Goal: Find specific page/section: Find specific page/section

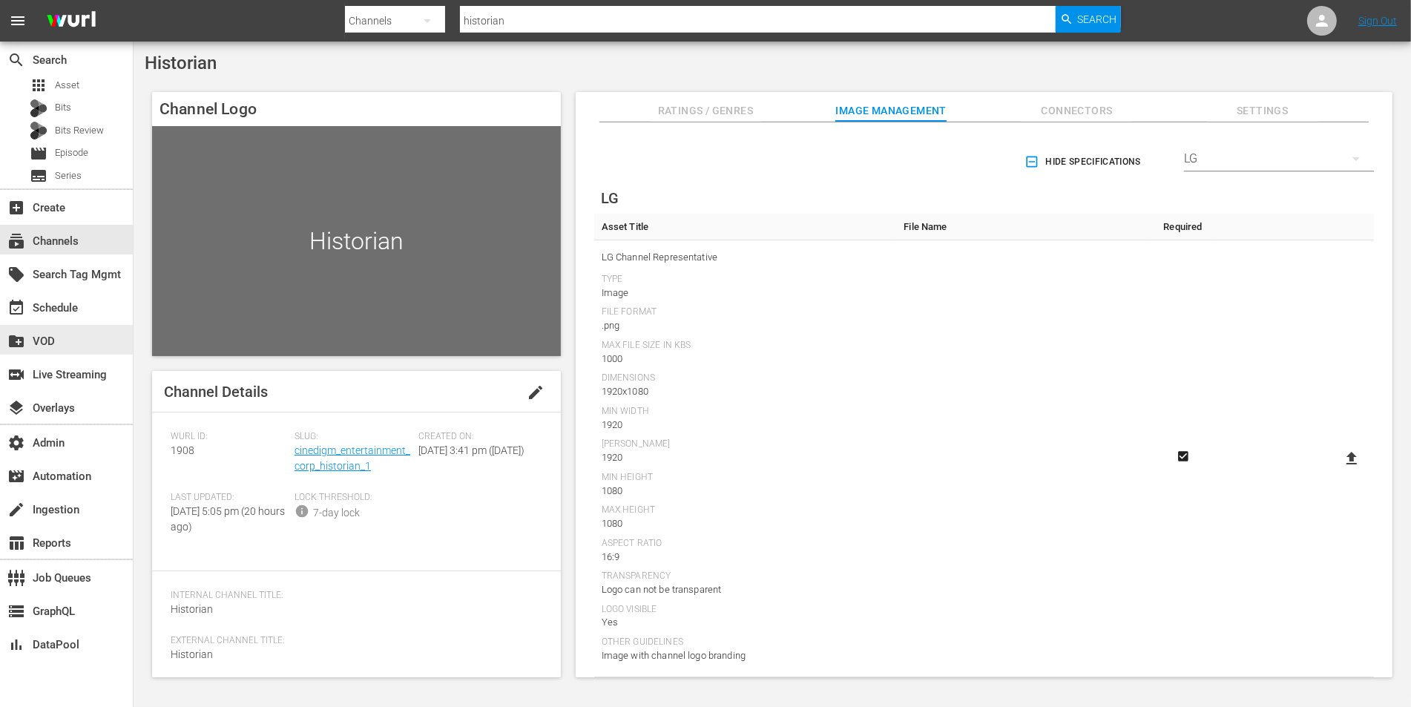
scroll to position [1317, 0]
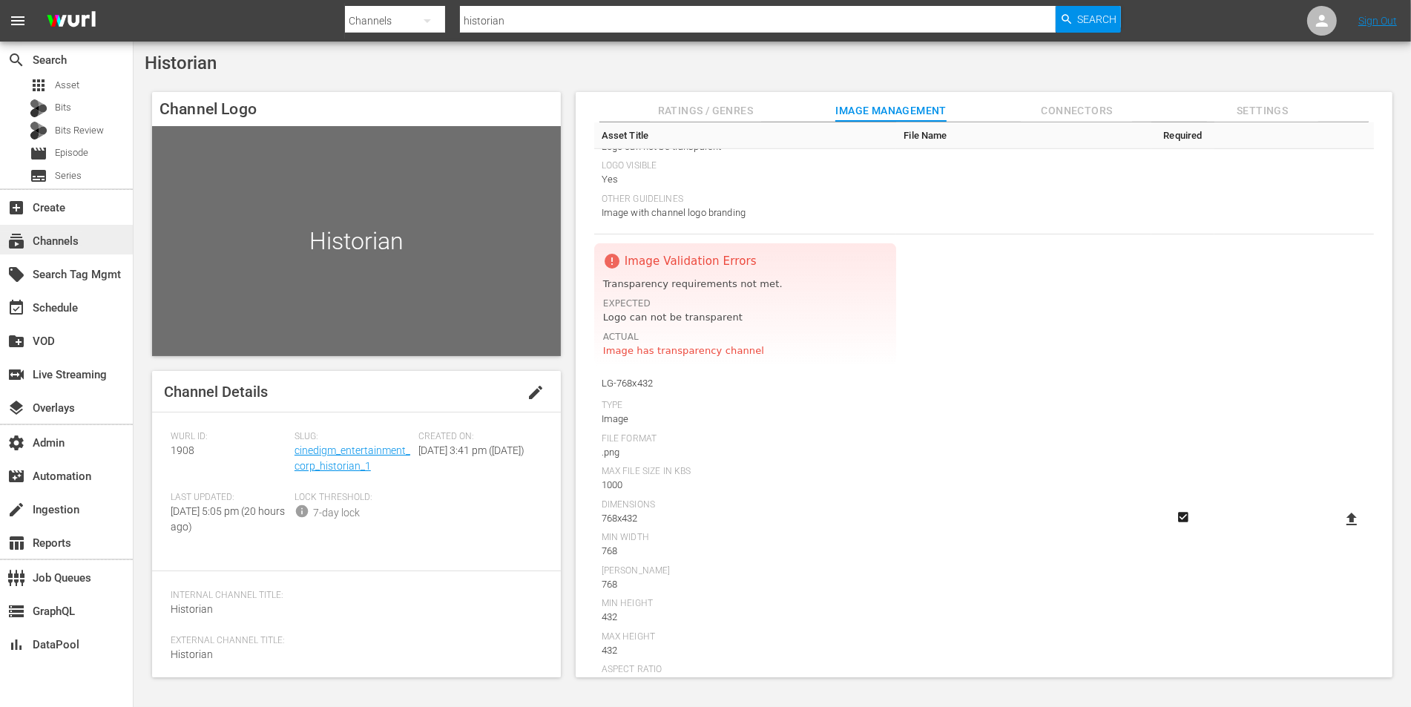
click at [57, 238] on div "subscriptions Channels" at bounding box center [41, 238] width 83 height 13
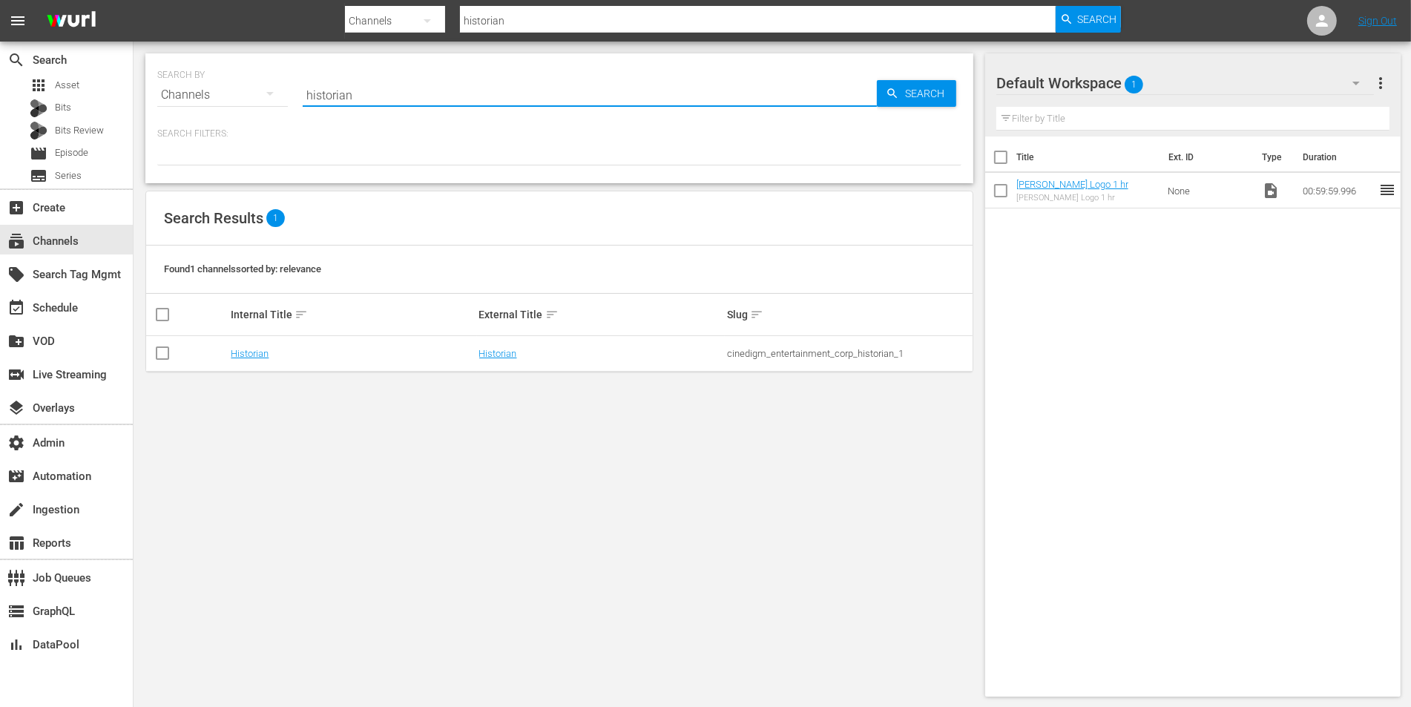
drag, startPoint x: 361, startPoint y: 91, endPoint x: 286, endPoint y: 91, distance: 75.7
click at [286, 91] on div "SEARCH BY Search By Channels Search ID, Title, Description, Keywords, or Catego…" at bounding box center [559, 85] width 804 height 53
type input "toh shorts"
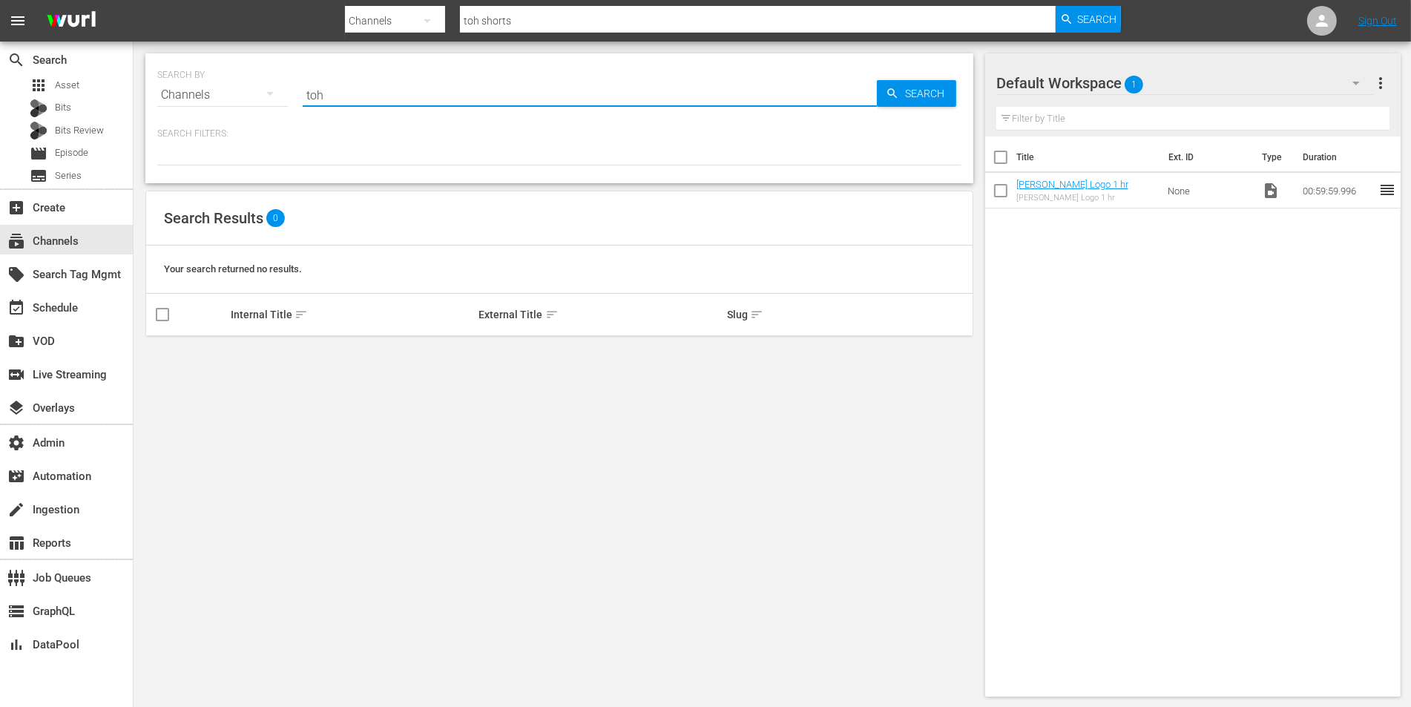
type input "toh"
drag, startPoint x: 338, startPoint y: 94, endPoint x: 273, endPoint y: 94, distance: 65.3
click at [273, 94] on div "SEARCH BY Search By Channels Search ID, Title, Description, Keywords, or Catego…" at bounding box center [559, 85] width 804 height 53
type input "shorts"
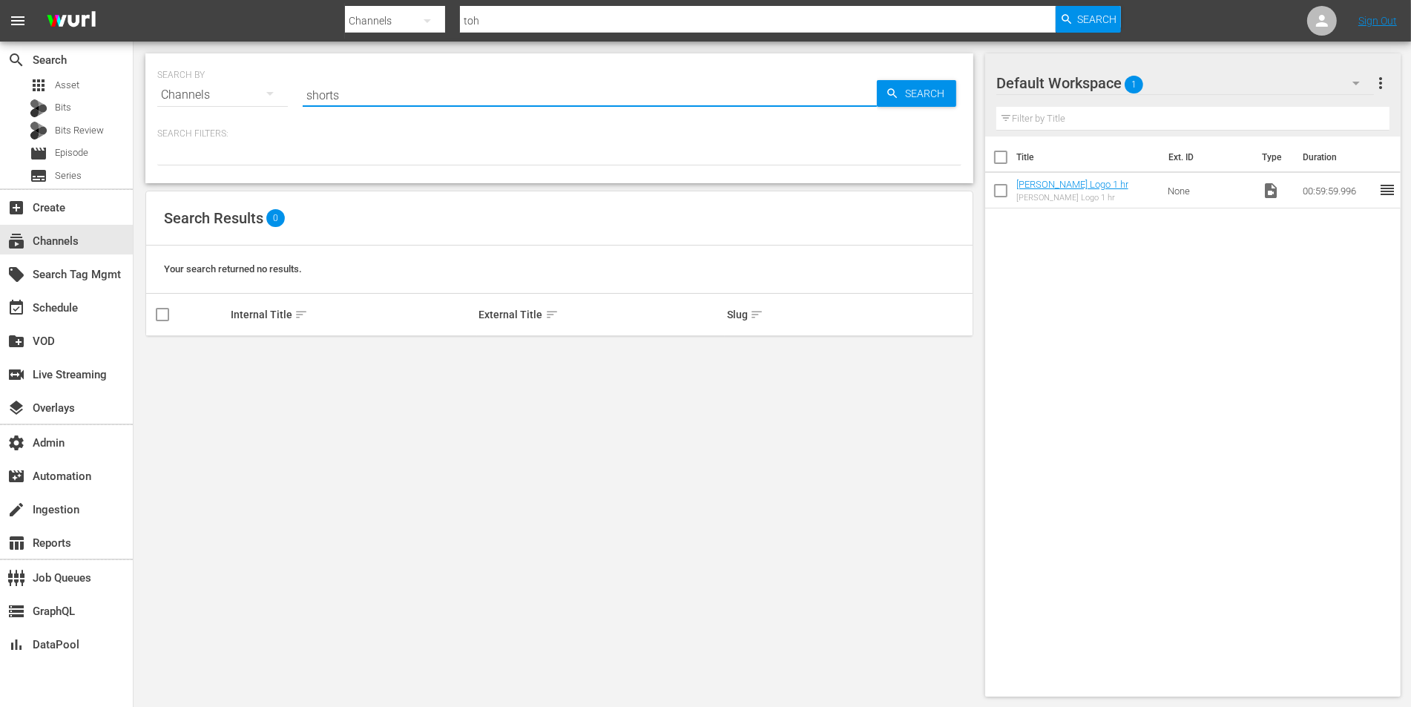
type input "shorts"
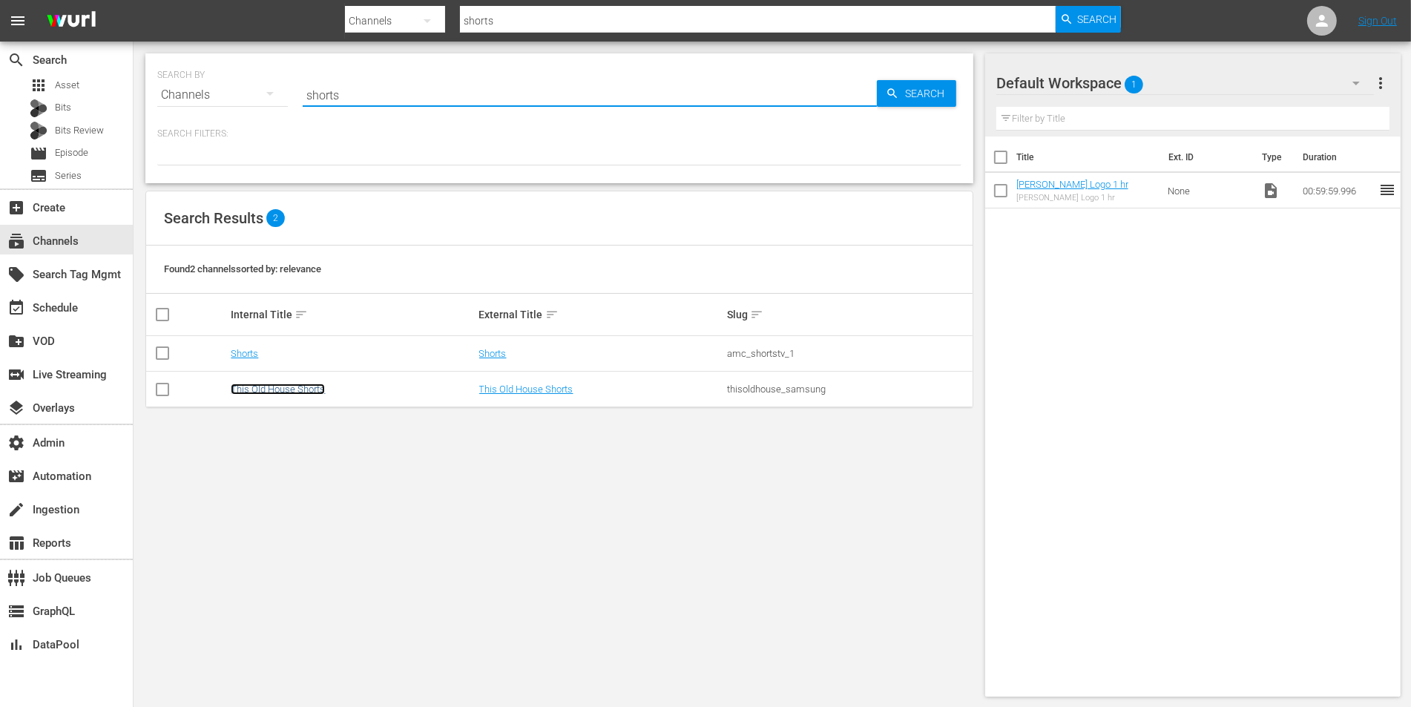
click at [268, 385] on link "This Old House Shorts" at bounding box center [278, 389] width 94 height 11
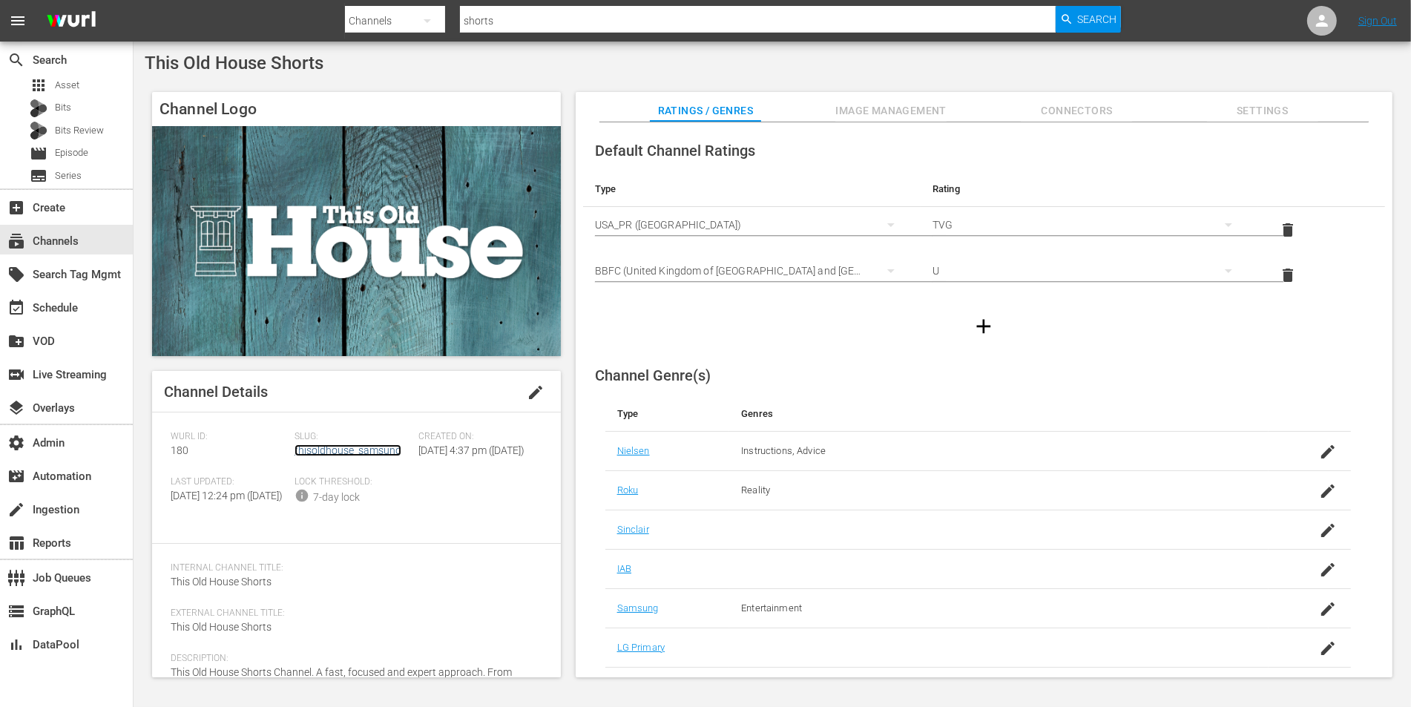
click at [337, 450] on link "thisoldhouse_samsung" at bounding box center [348, 450] width 107 height 12
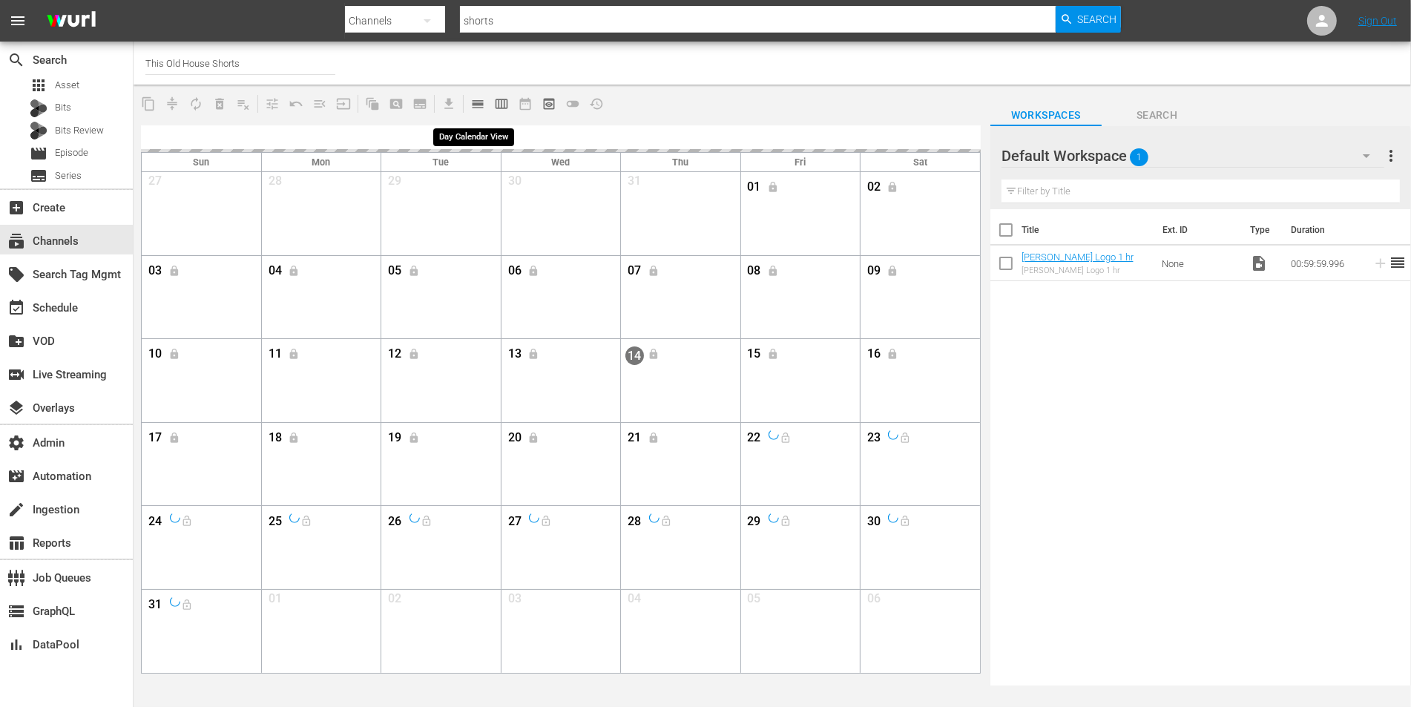
click at [481, 99] on span "calendar_view_day_outlined" at bounding box center [477, 103] width 15 height 15
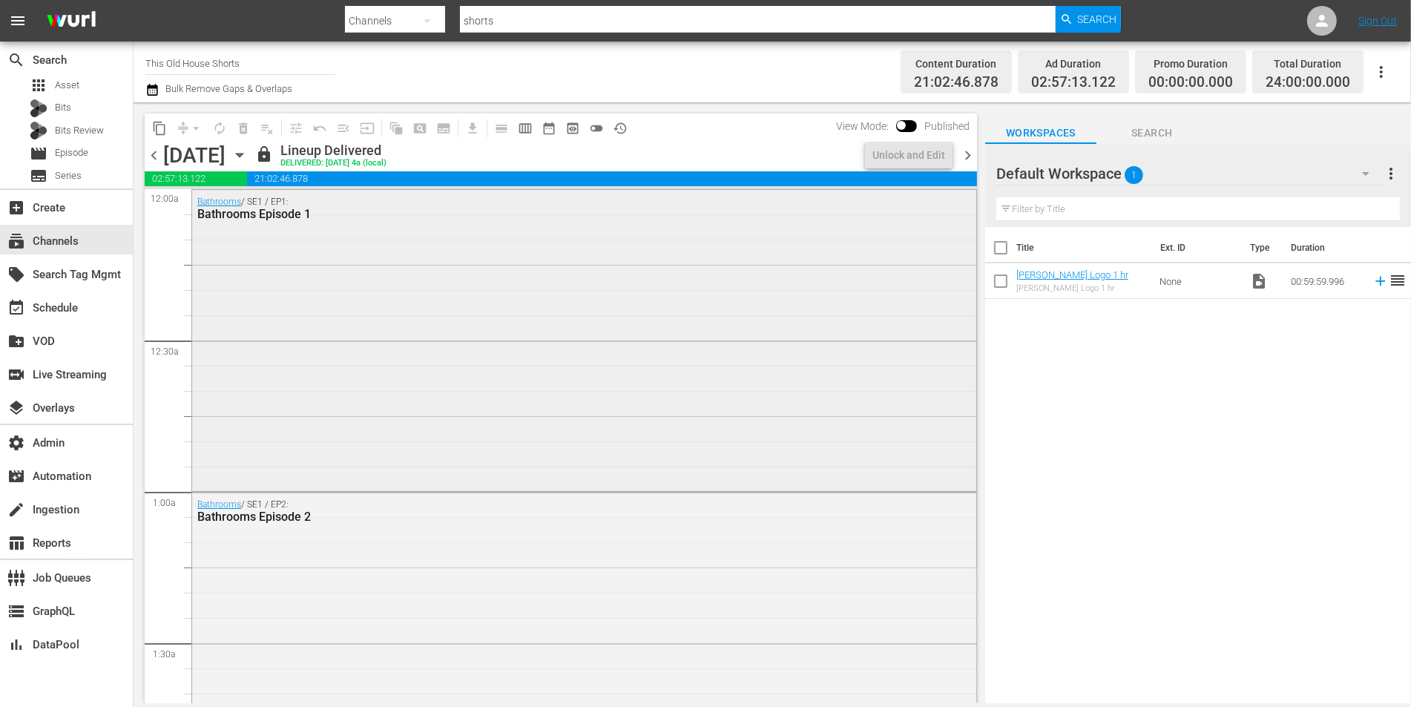
click at [469, 377] on div "Bathrooms / SE1 / EP1: Bathrooms Episode 1" at bounding box center [584, 339] width 784 height 298
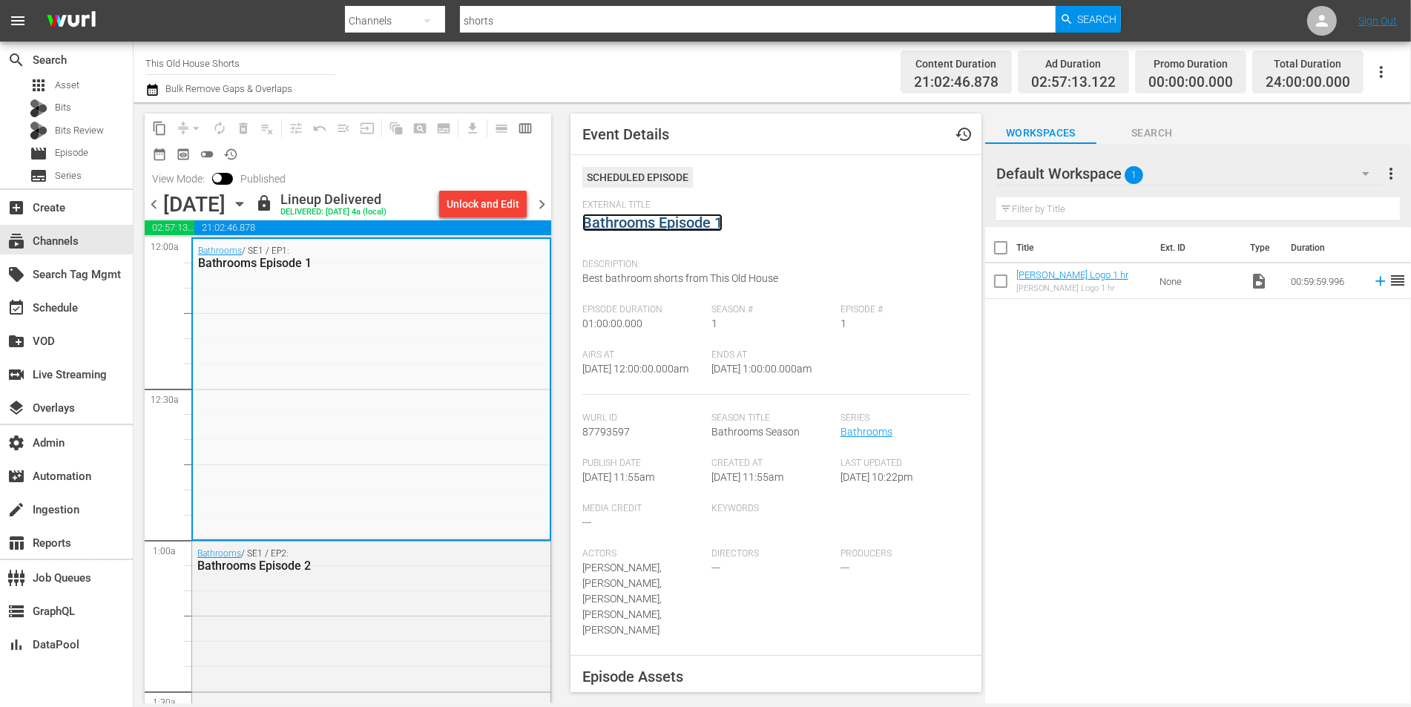
click at [696, 223] on link "Bathrooms Episode 1" at bounding box center [652, 223] width 140 height 18
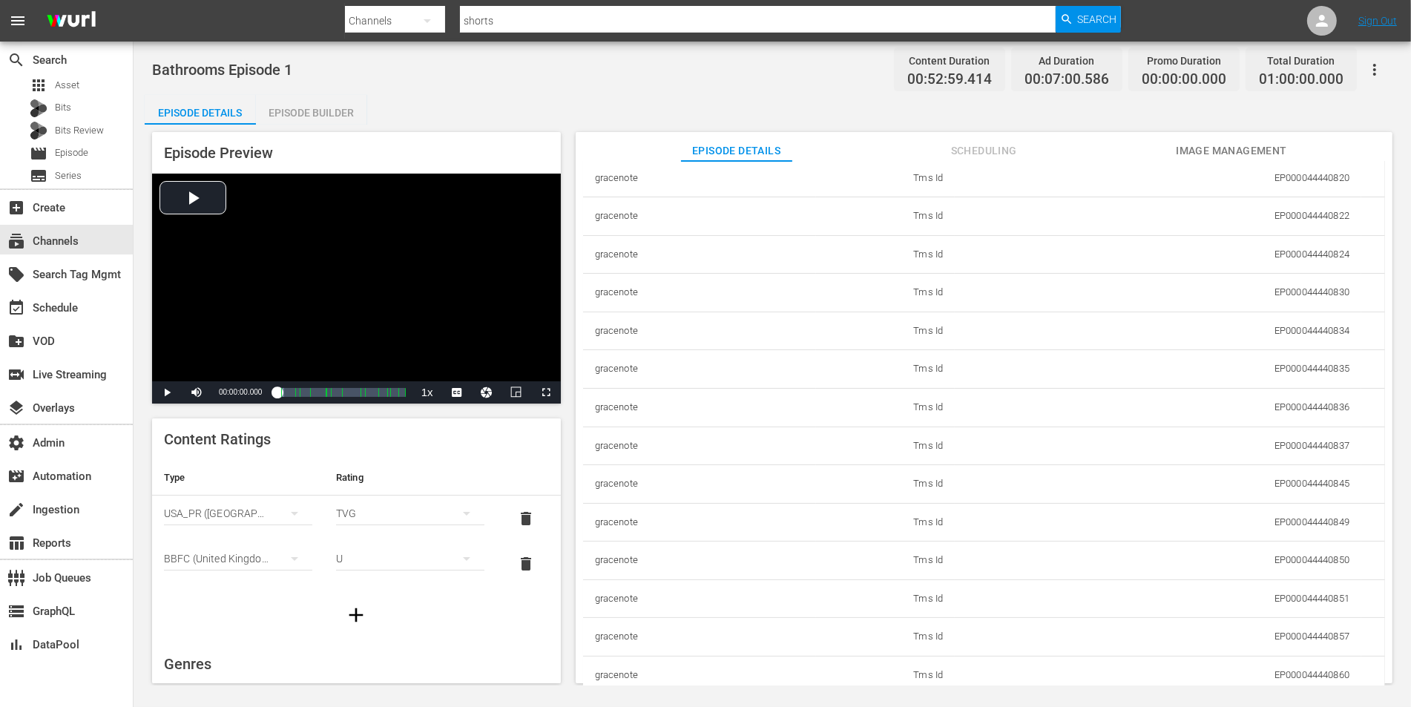
scroll to position [4141, 0]
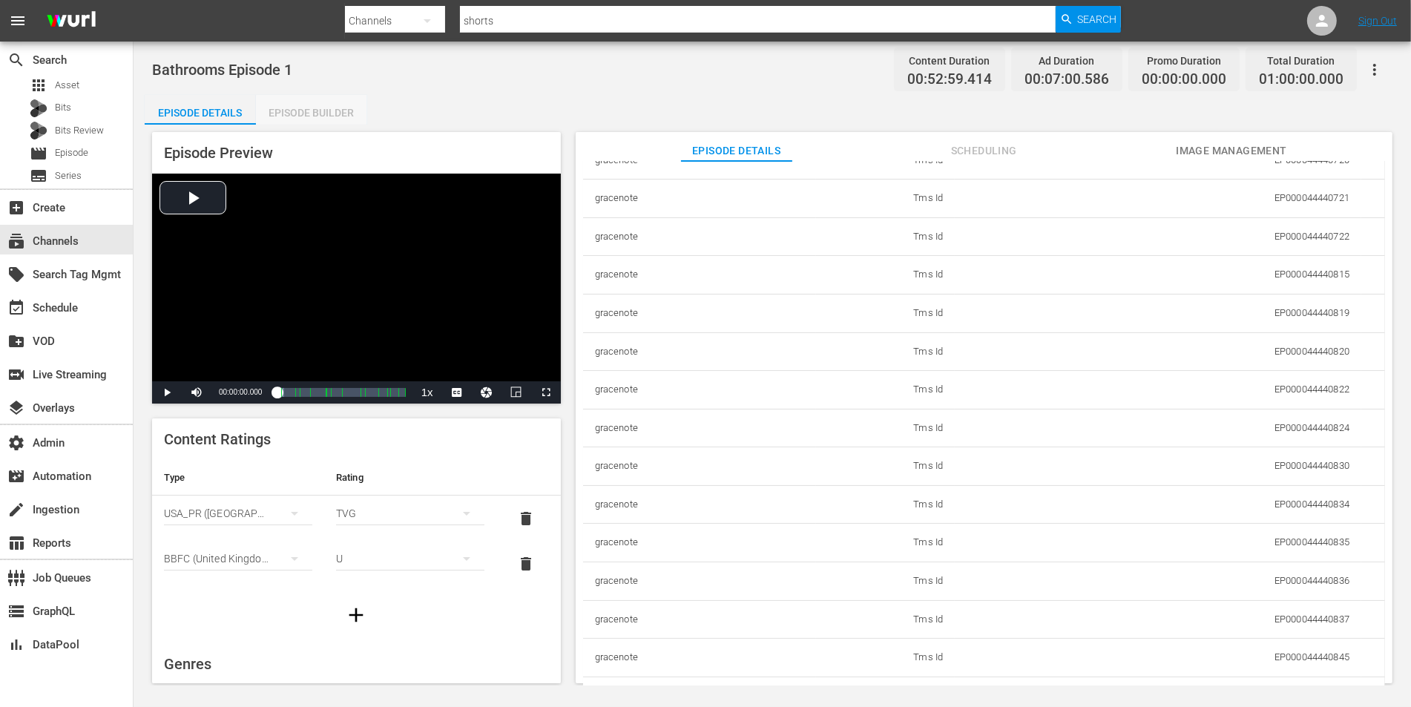
click at [346, 113] on div "Episode Builder" at bounding box center [311, 113] width 111 height 36
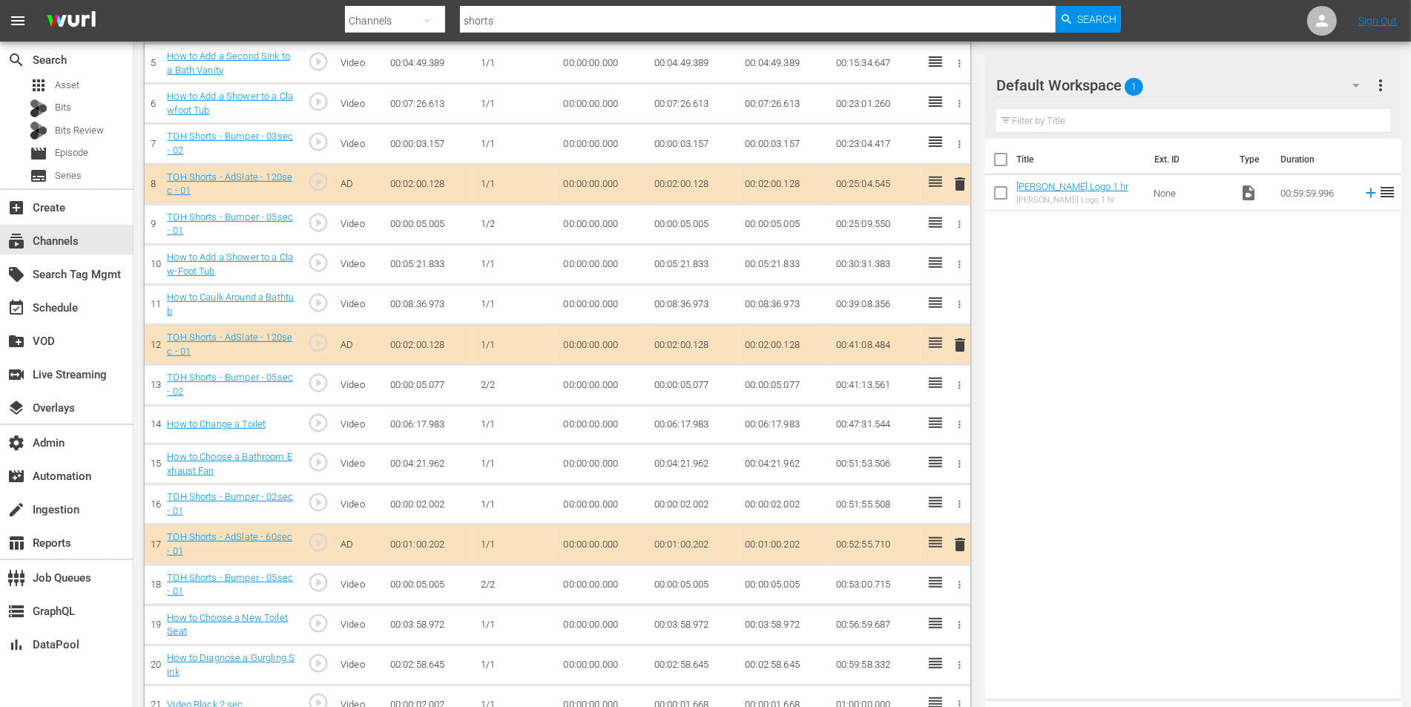
scroll to position [651, 0]
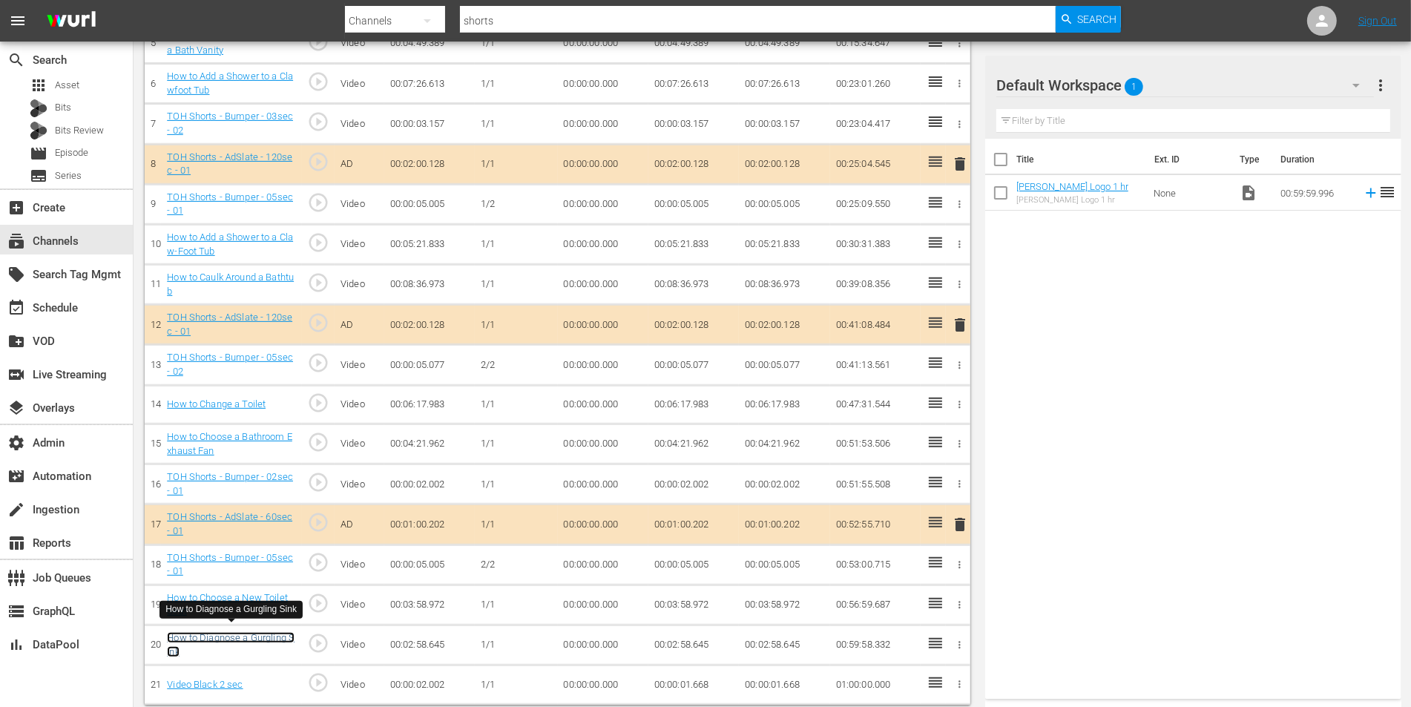
click at [266, 634] on link "How to Diagnose a Gurgling Sink" at bounding box center [231, 644] width 128 height 25
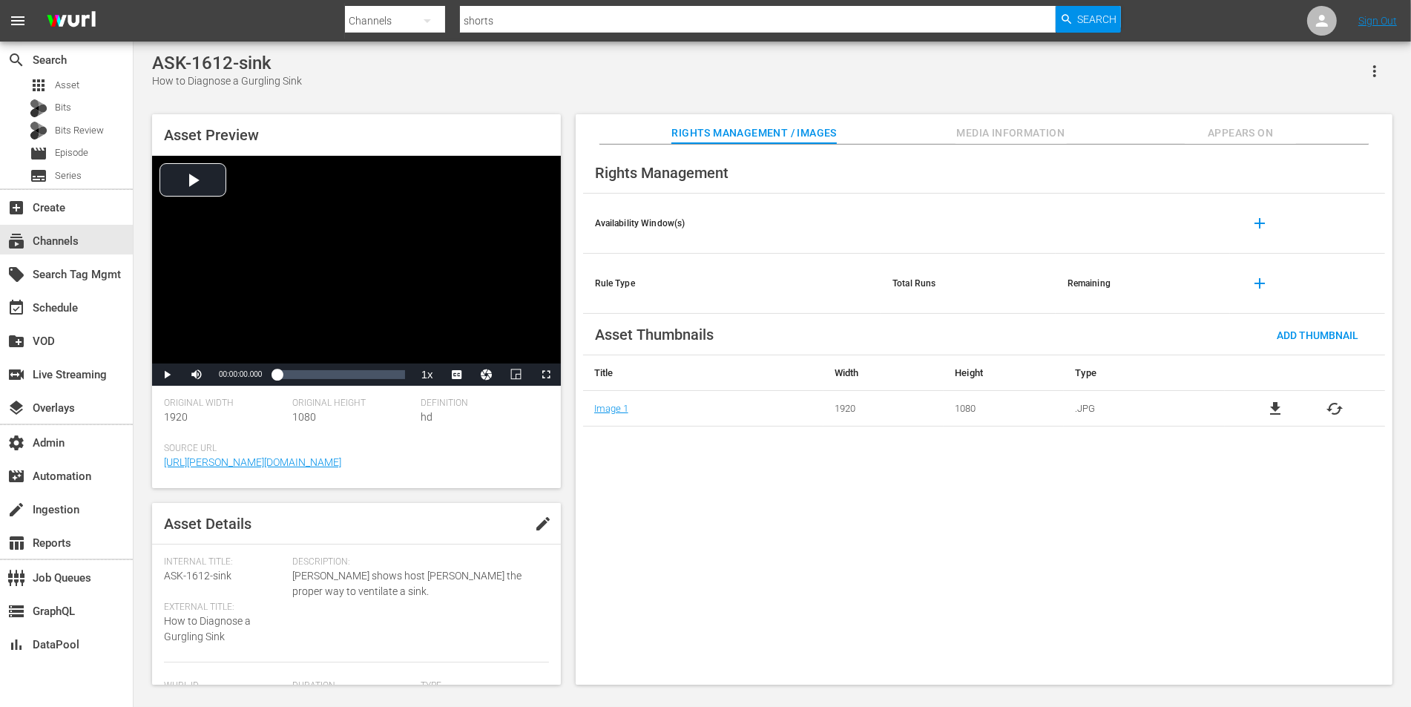
click at [1029, 132] on span "Media Information" at bounding box center [1010, 133] width 111 height 19
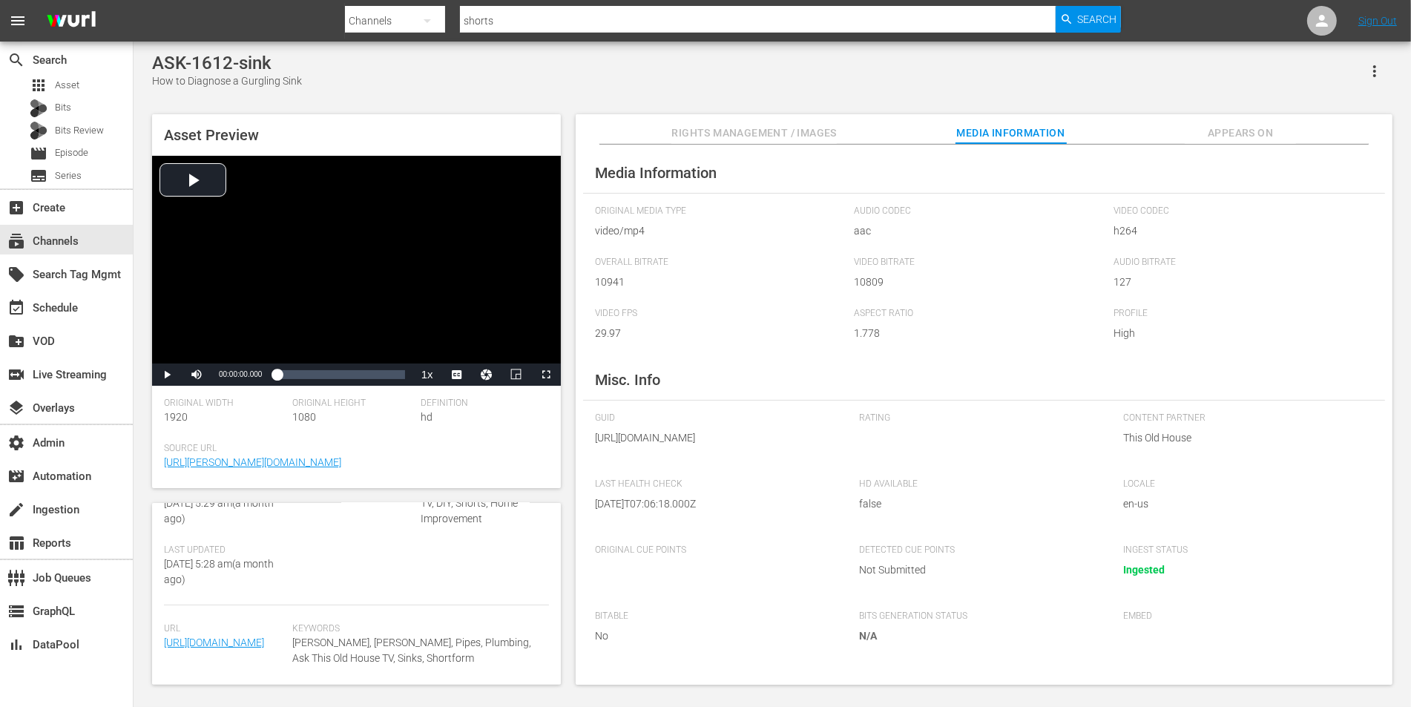
scroll to position [347, 0]
click at [738, 131] on span "Rights Management / Images" at bounding box center [753, 133] width 165 height 19
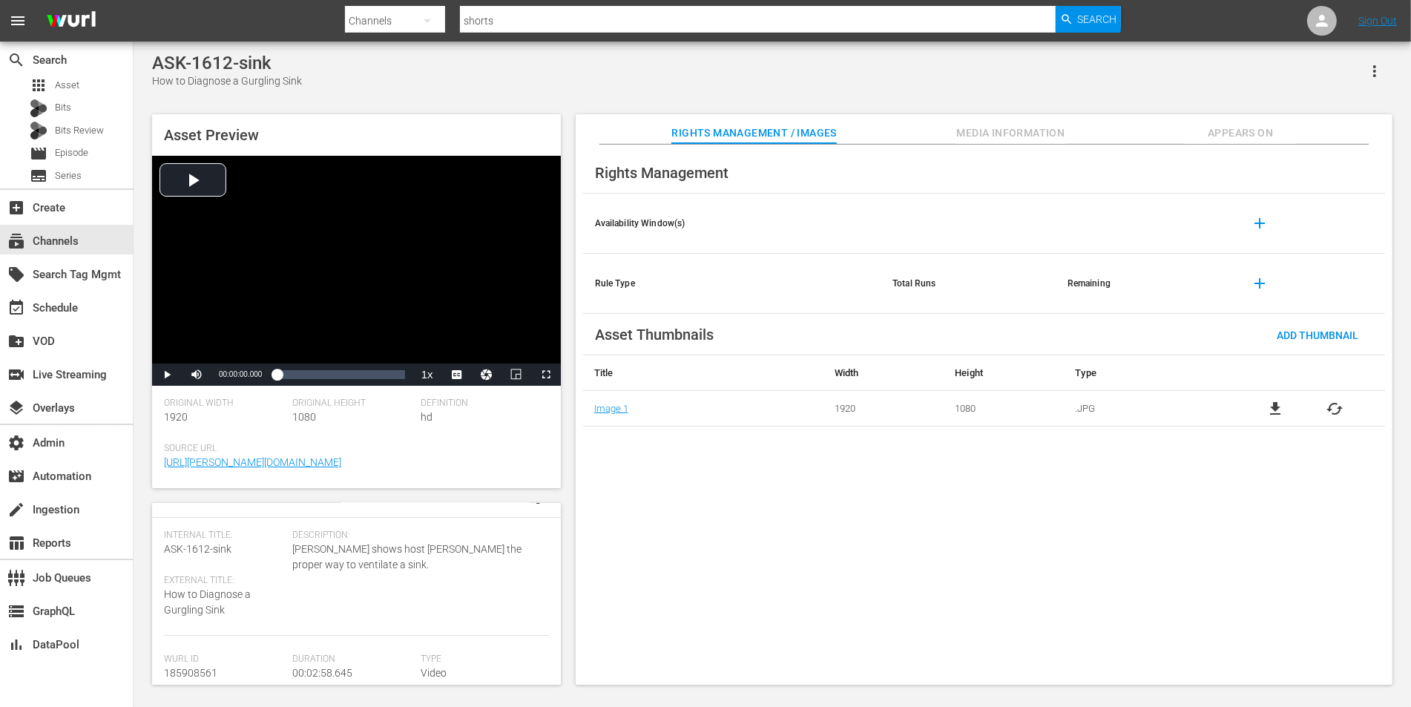
scroll to position [0, 0]
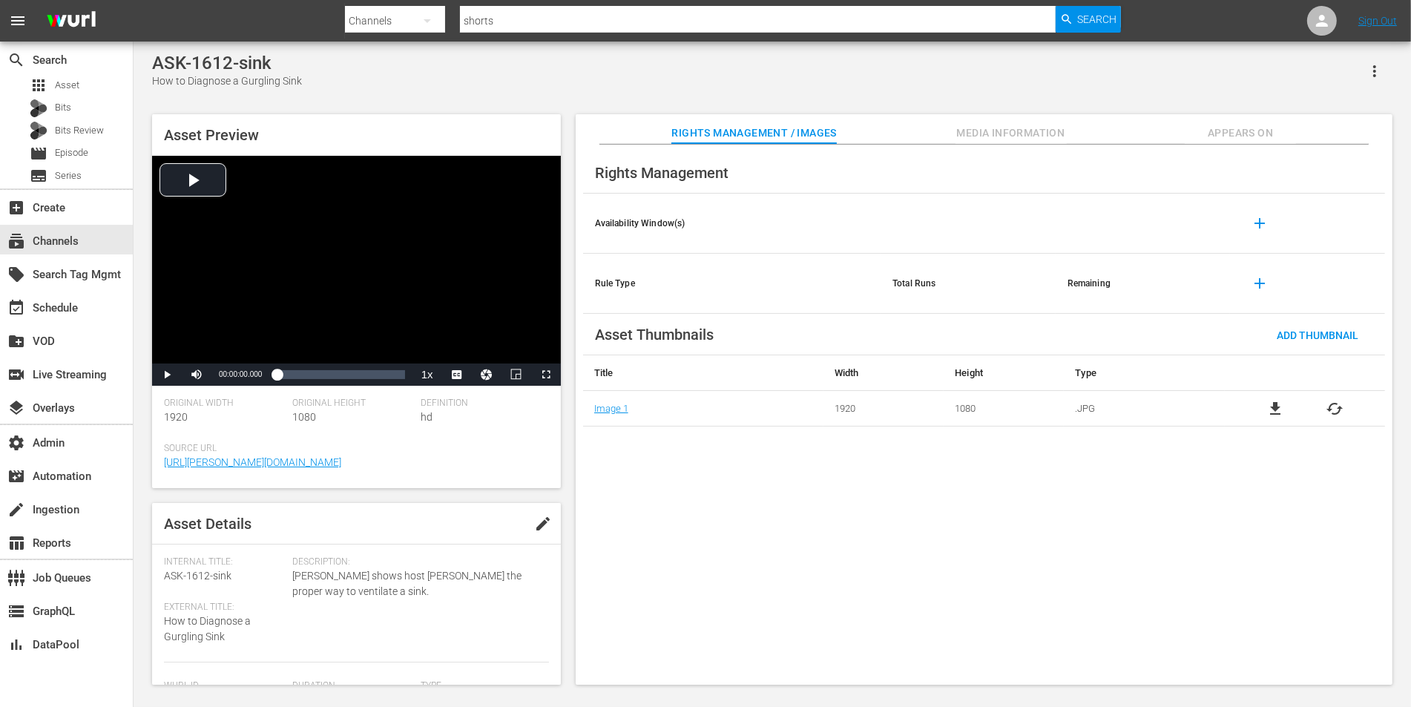
click at [954, 131] on div "Rights Management / Images Media Information Appears On" at bounding box center [984, 129] width 743 height 30
click at [982, 131] on span "Media Information" at bounding box center [1010, 133] width 111 height 19
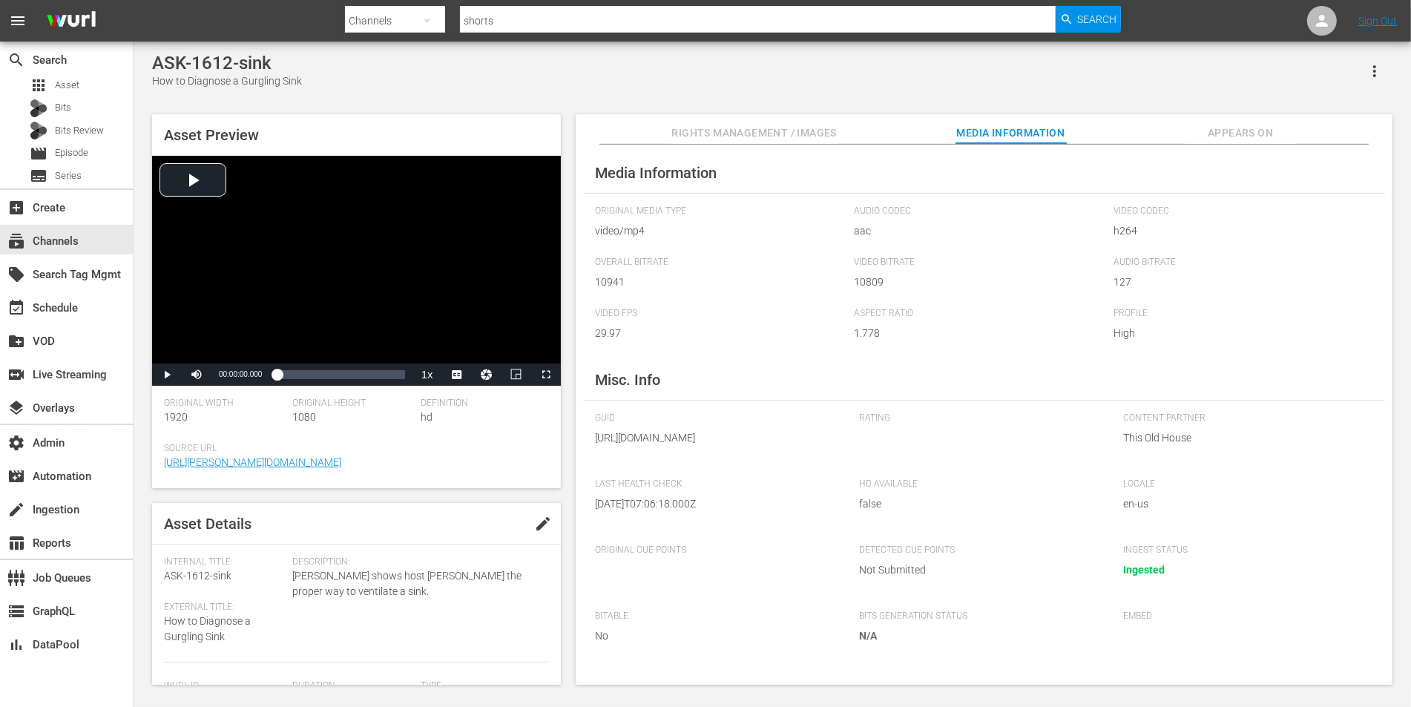
click at [1214, 133] on span "Appears On" at bounding box center [1240, 133] width 111 height 19
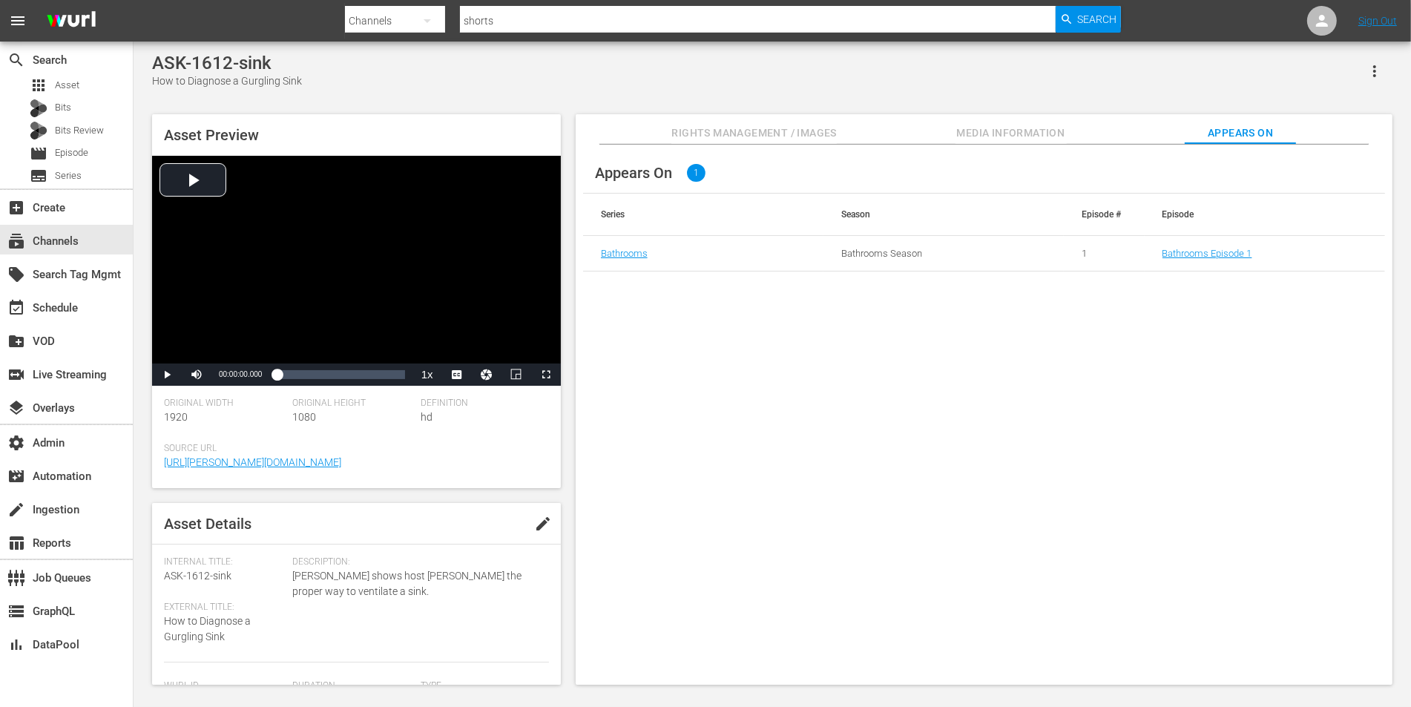
click at [1021, 127] on span "Media Information" at bounding box center [1010, 133] width 111 height 19
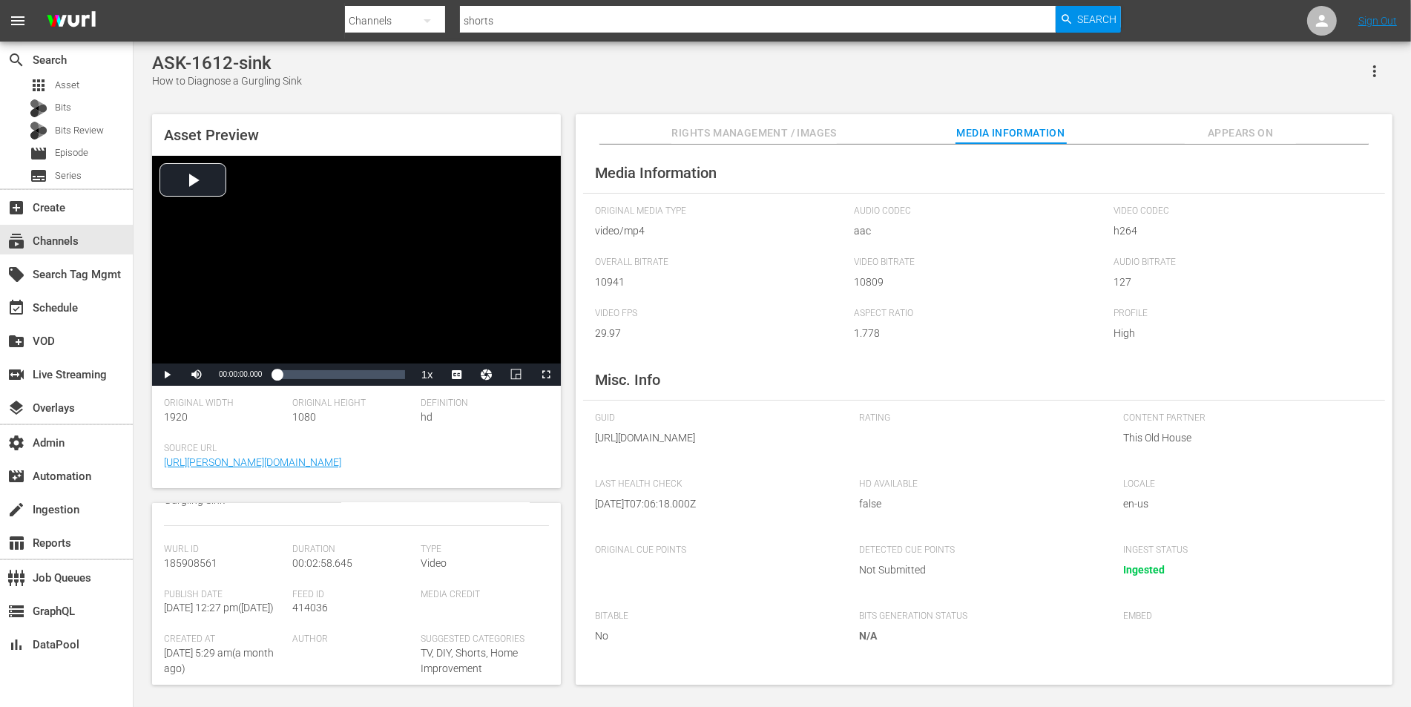
scroll to position [151, 0]
click at [68, 226] on div "subscriptions Channels" at bounding box center [66, 240] width 133 height 30
